Goal: Task Accomplishment & Management: Manage account settings

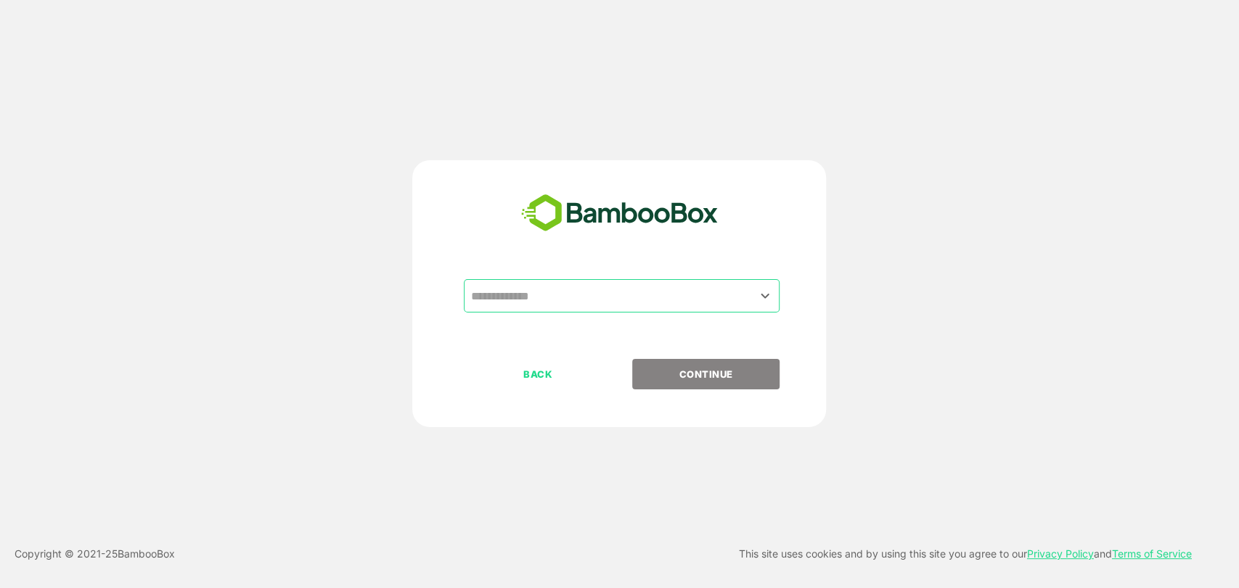
click at [579, 300] on input "text" at bounding box center [622, 296] width 310 height 28
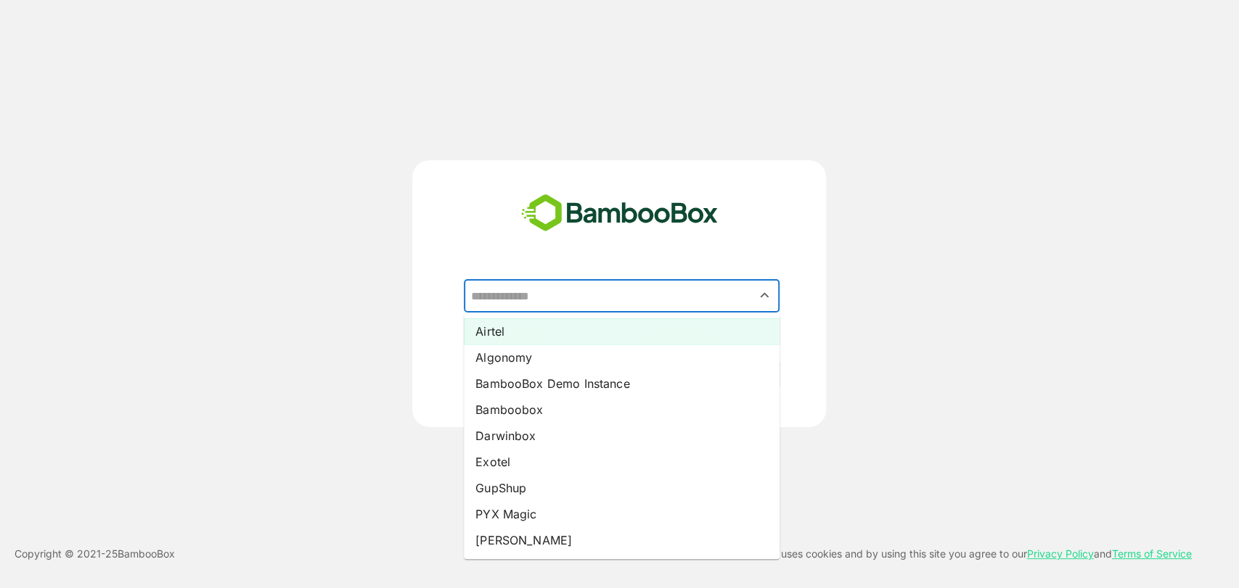
click at [543, 338] on li "Airtel" at bounding box center [622, 332] width 316 height 26
type input "******"
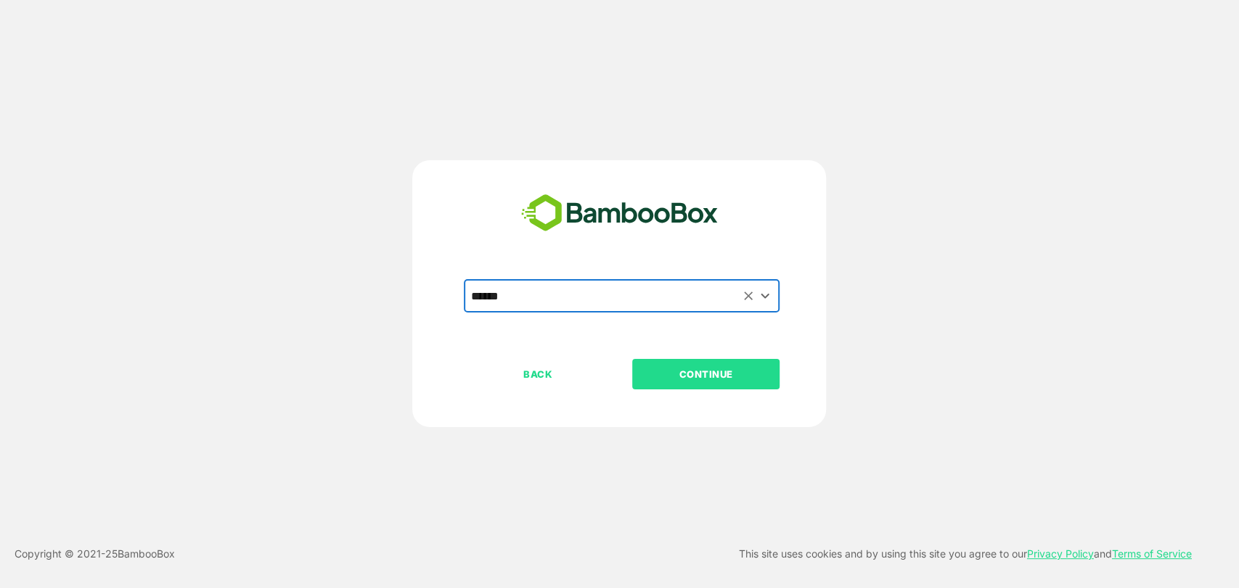
click at [689, 370] on p "CONTINUE" at bounding box center [705, 374] width 145 height 16
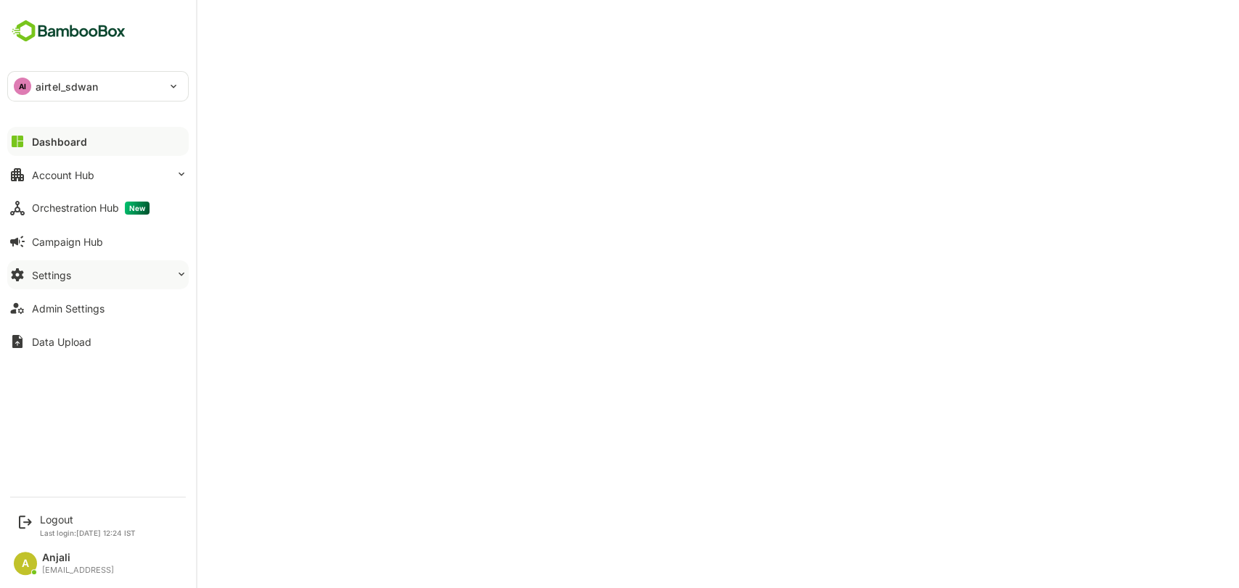
click at [44, 274] on div "Settings" at bounding box center [51, 275] width 39 height 12
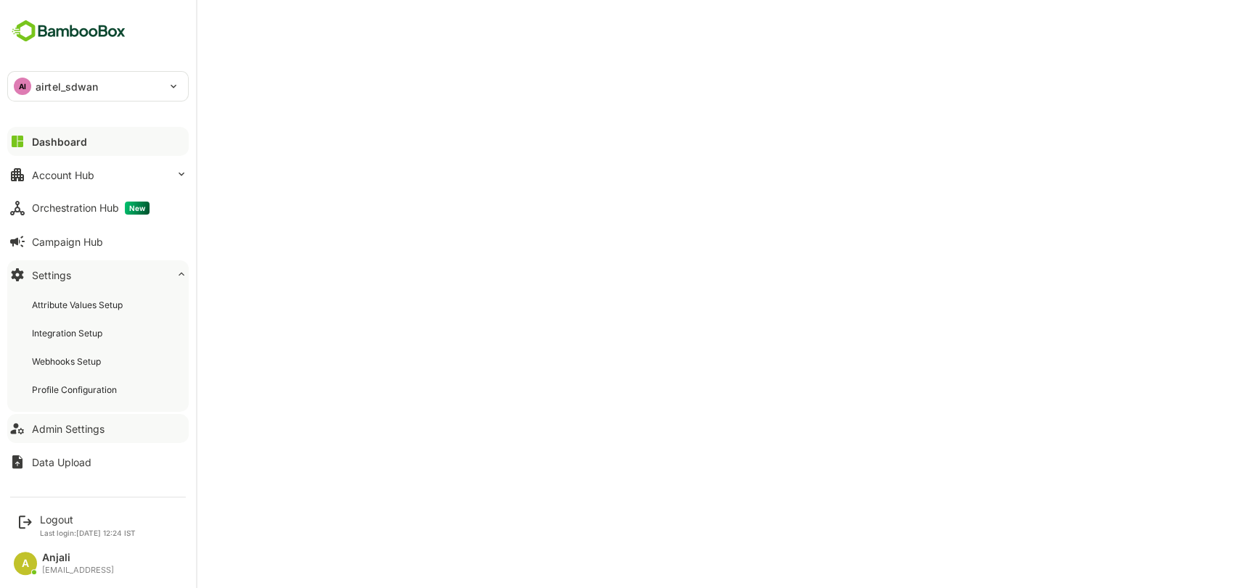
click at [75, 426] on div "Admin Settings" at bounding box center [68, 429] width 73 height 12
